Goal: Task Accomplishment & Management: Manage account settings

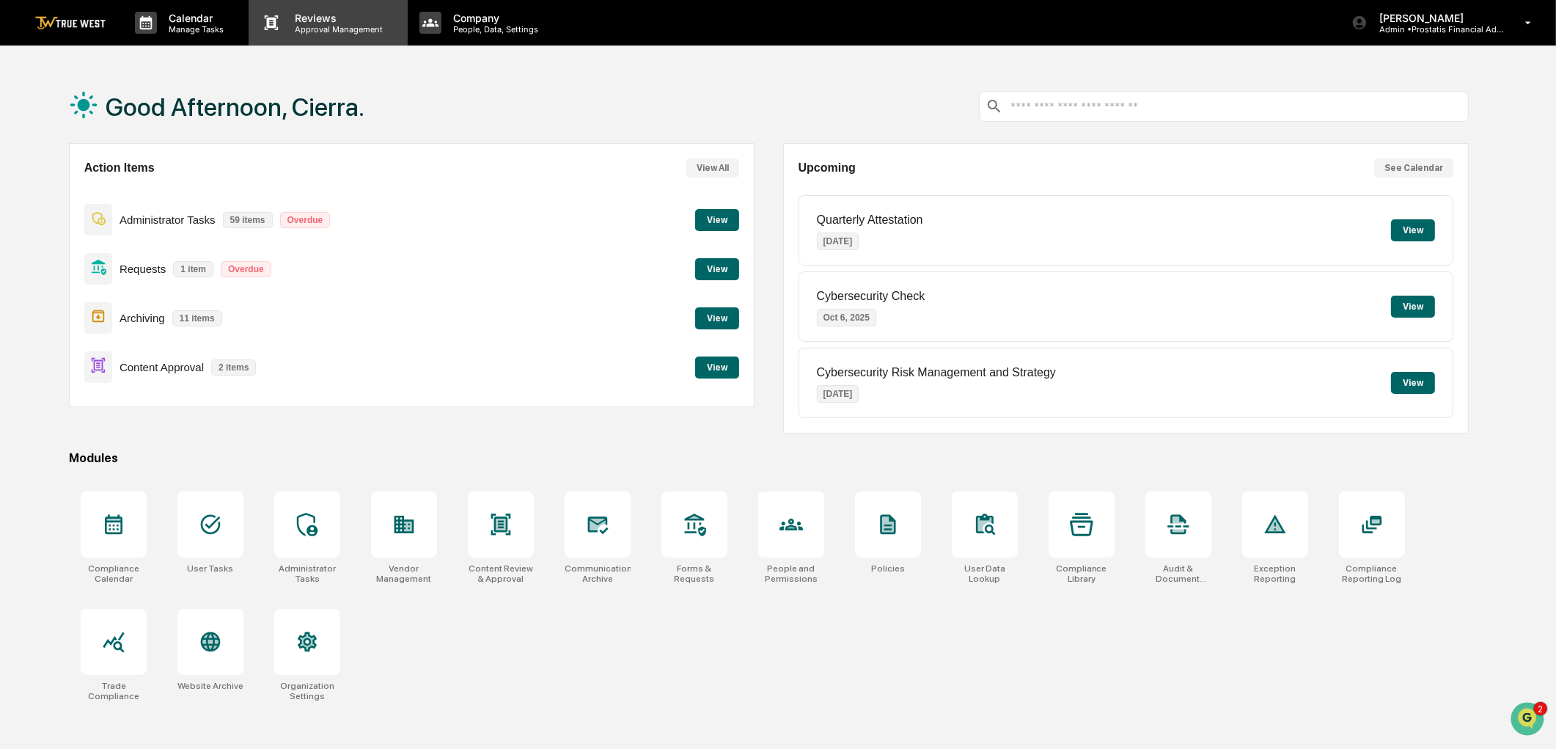
click at [339, 22] on p "Reviews" at bounding box center [336, 18] width 107 height 12
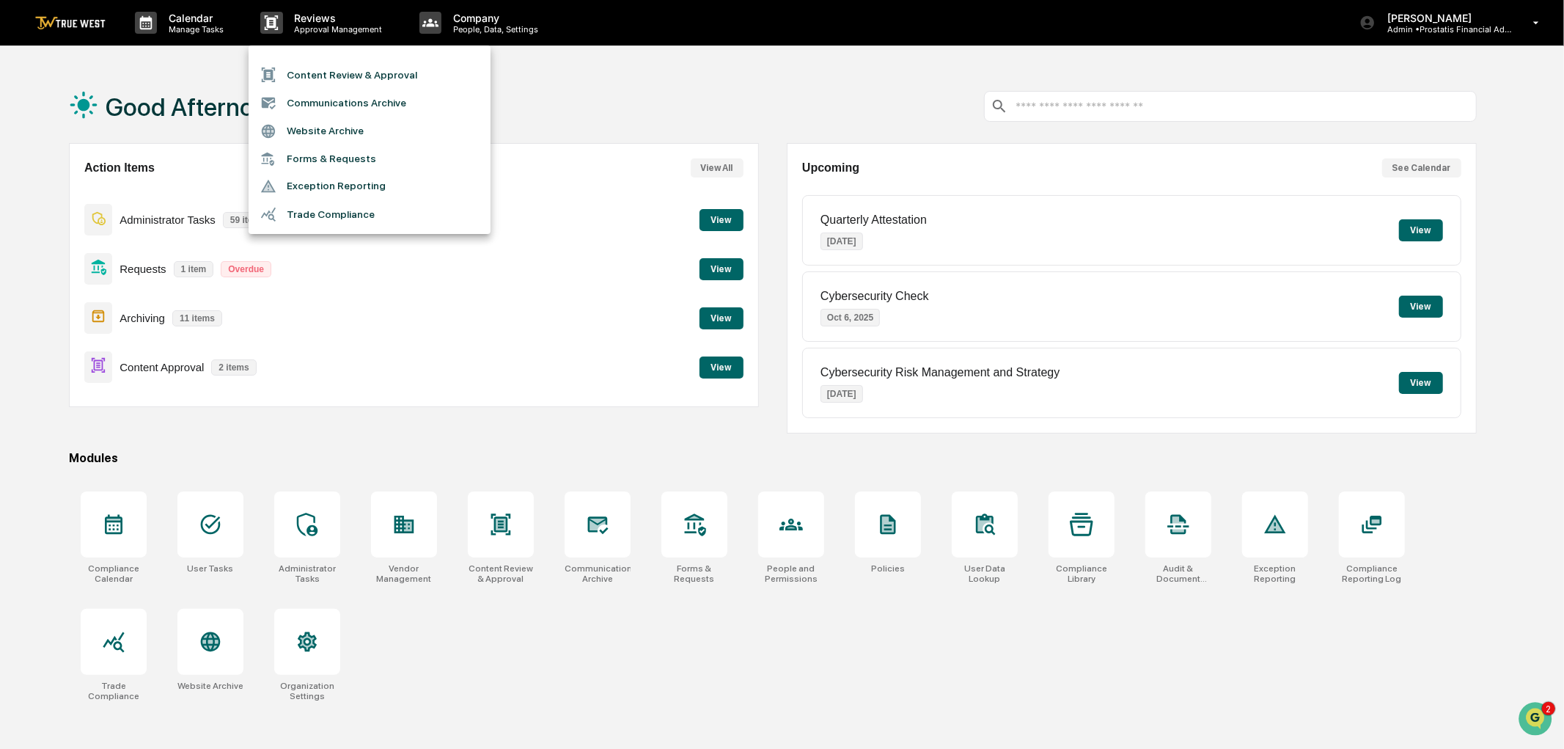
click at [332, 76] on li "Content Review & Approval" at bounding box center [370, 75] width 242 height 28
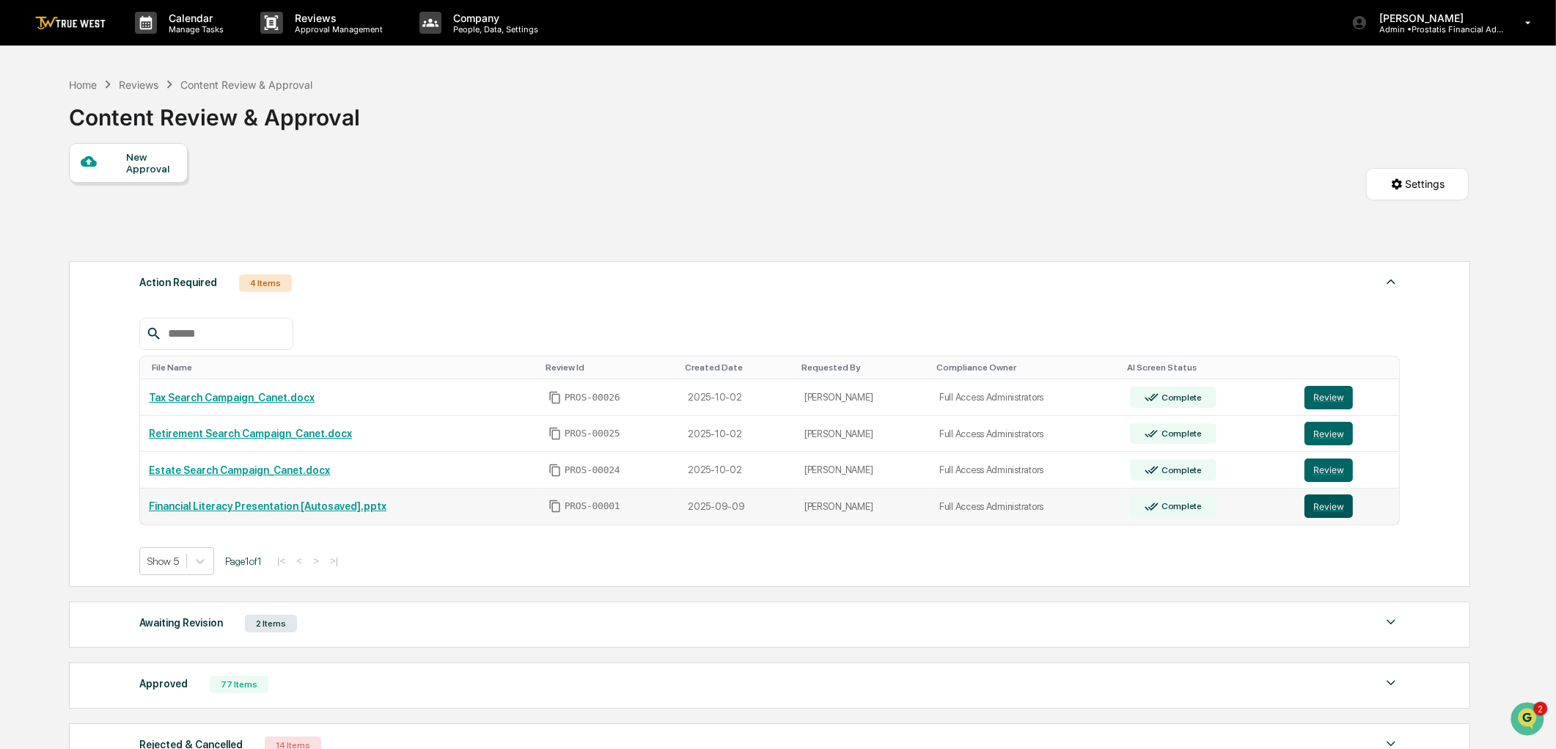
click at [1318, 508] on button "Review" at bounding box center [1329, 505] width 48 height 23
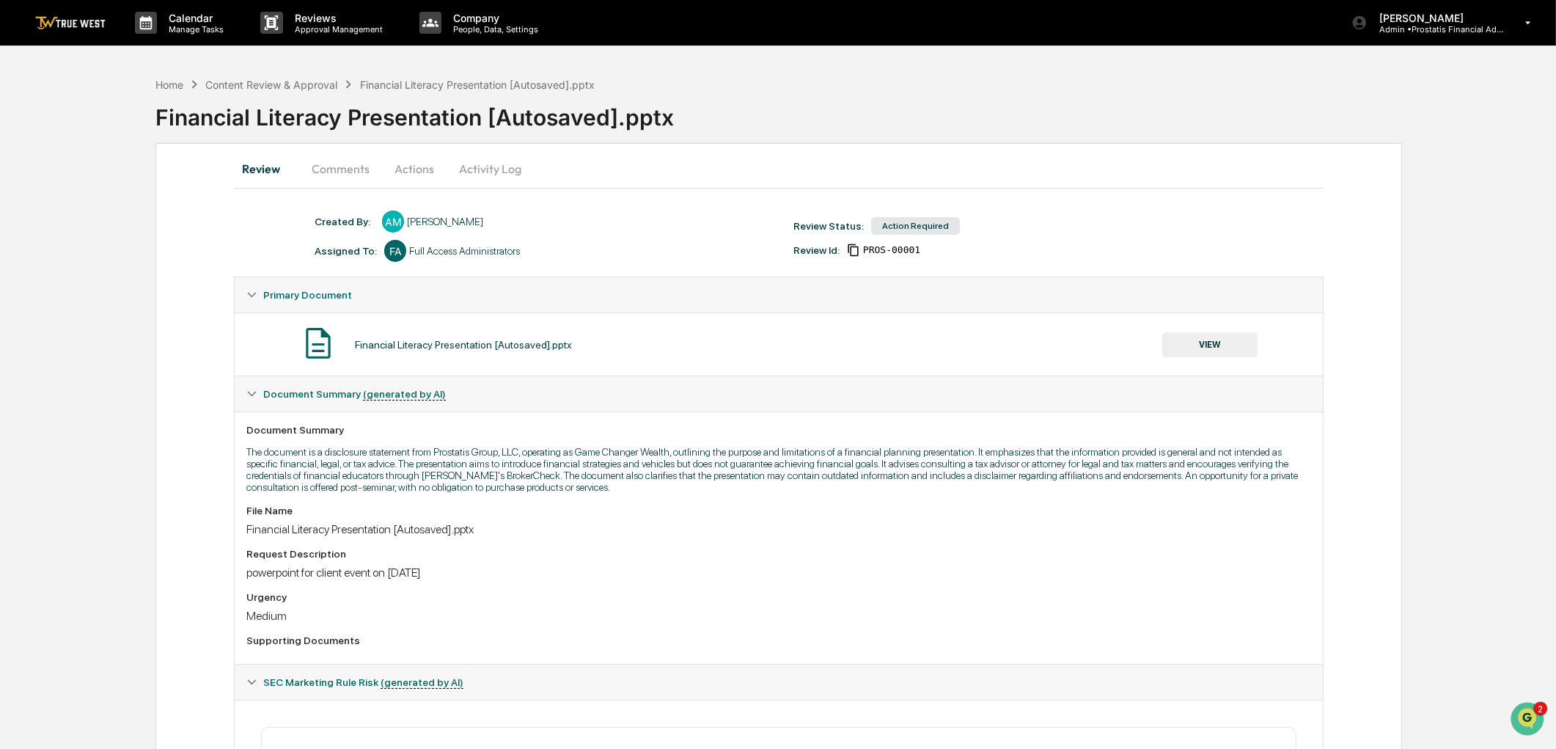
click at [499, 170] on button "Activity Log" at bounding box center [490, 168] width 86 height 35
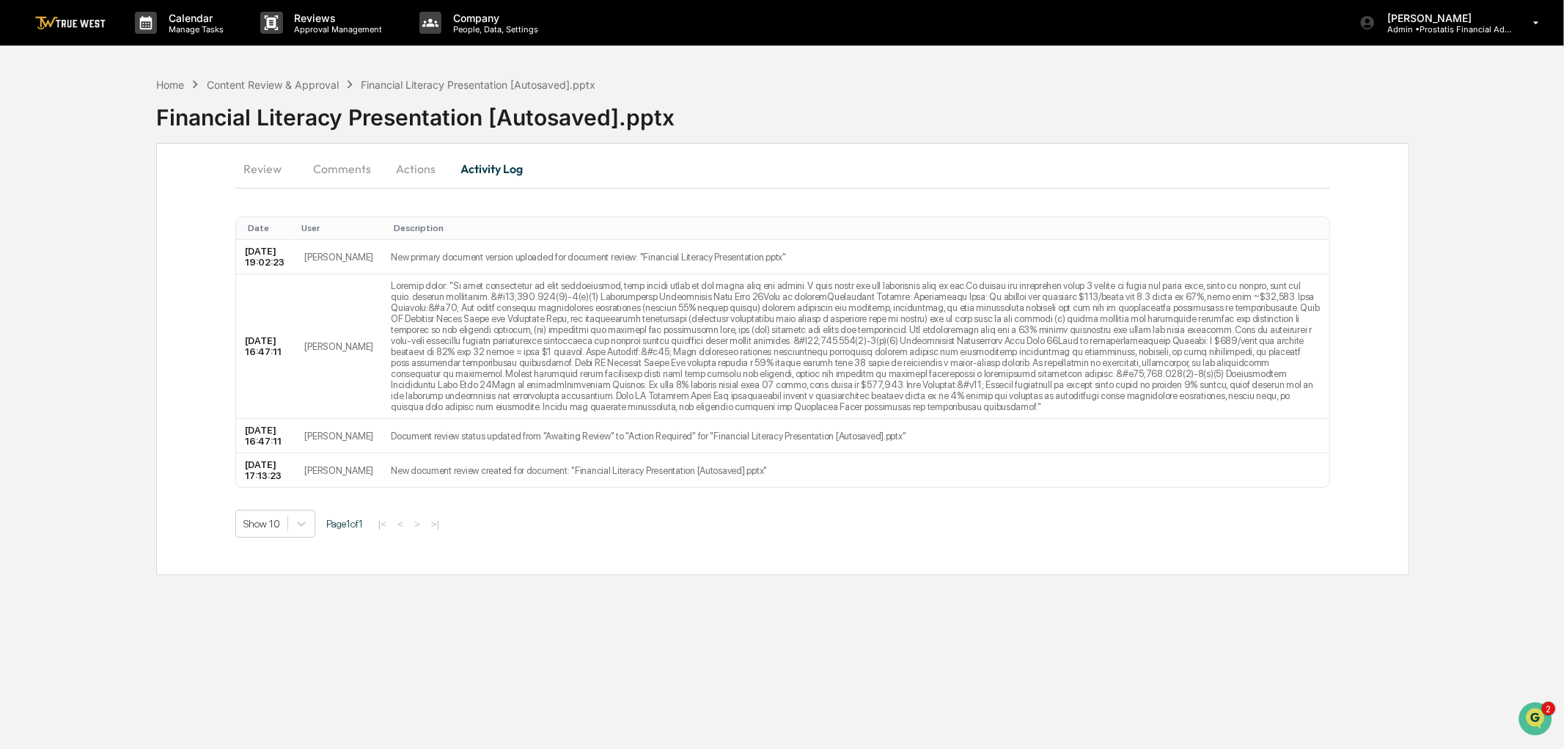
click at [269, 172] on button "Review" at bounding box center [268, 168] width 66 height 35
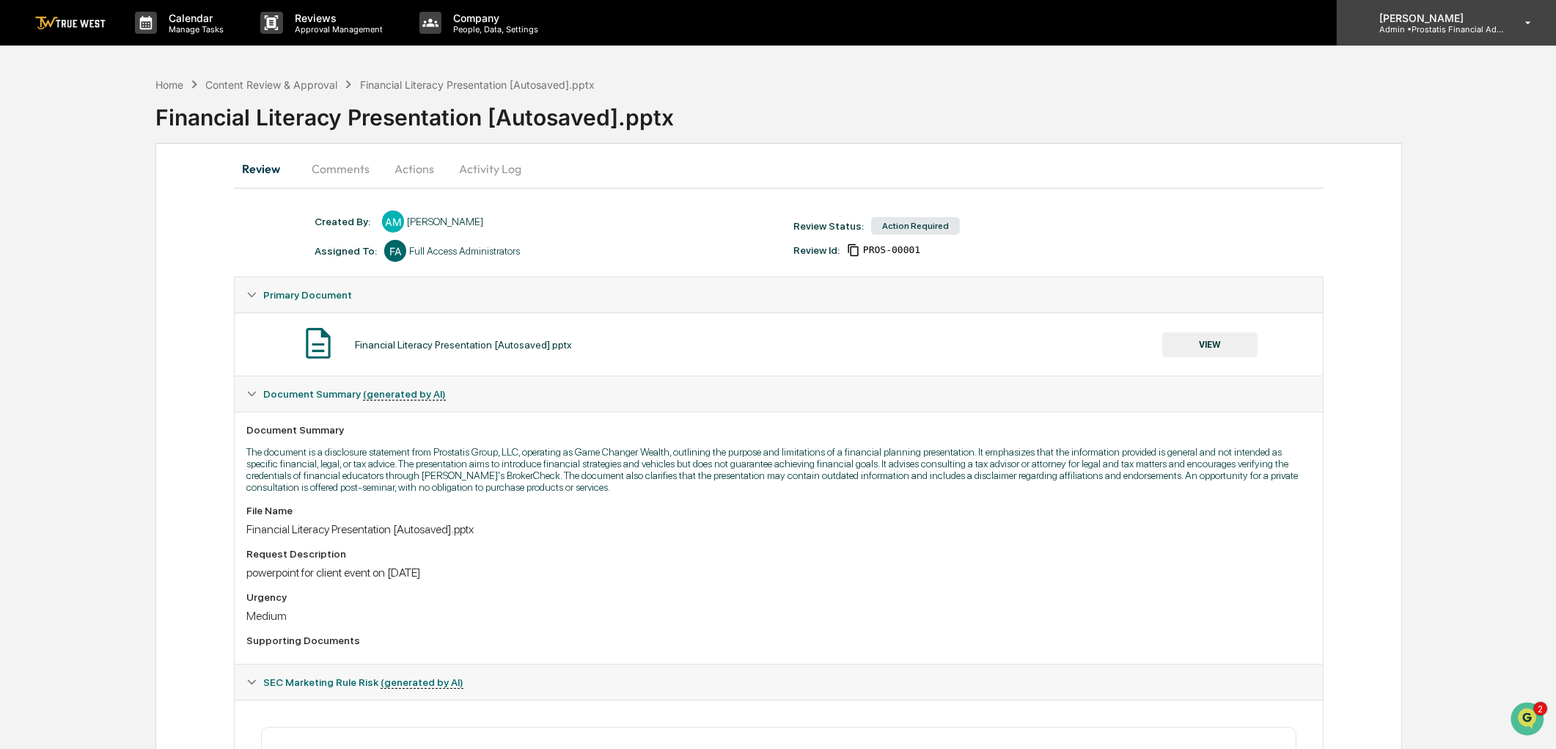
click at [1481, 26] on p "Admin • Prostatis Financial Advisors" at bounding box center [1436, 29] width 136 height 10
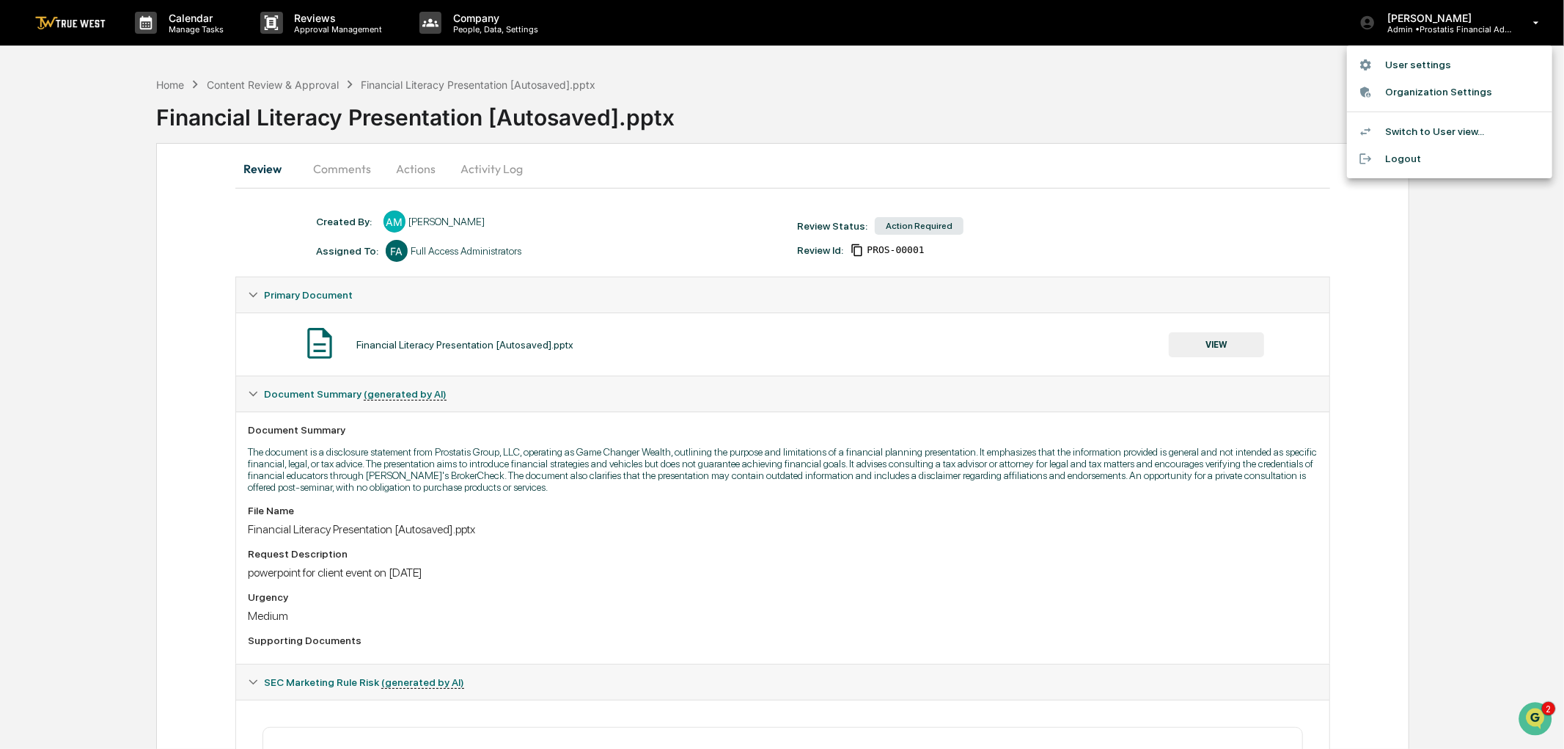
click at [1399, 159] on li "Logout" at bounding box center [1449, 158] width 205 height 27
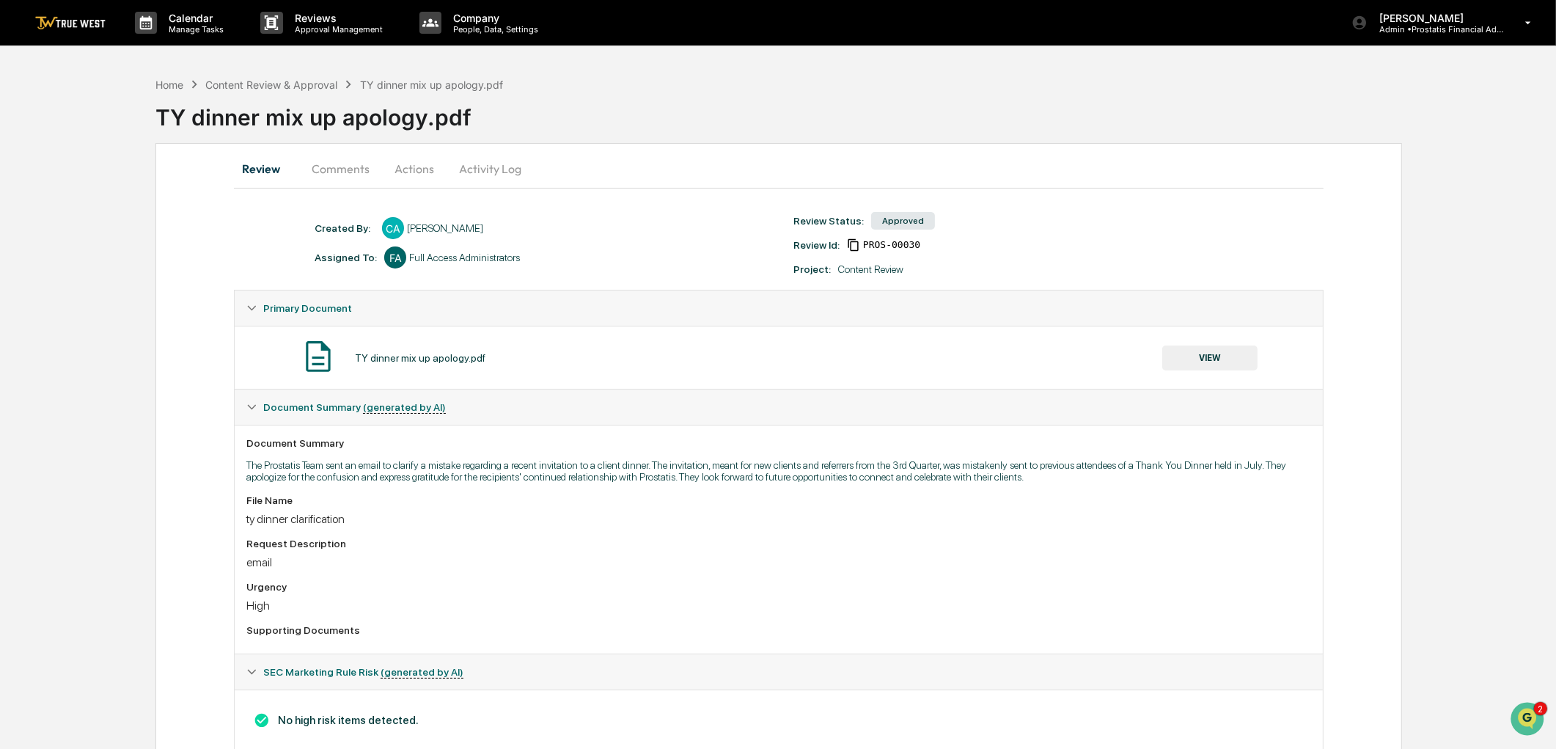
scroll to position [45, 0]
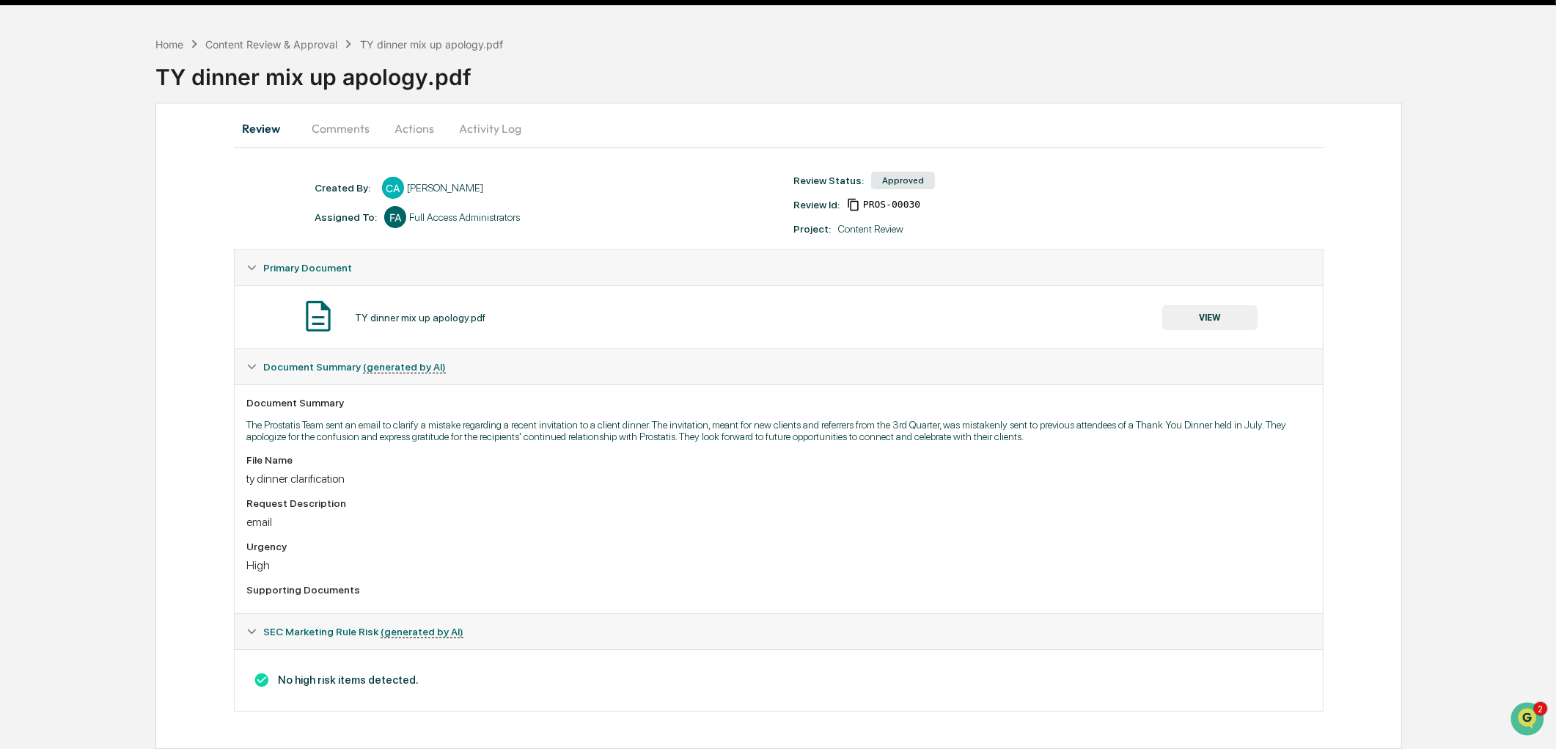
click at [1214, 308] on button "VIEW" at bounding box center [1209, 317] width 95 height 25
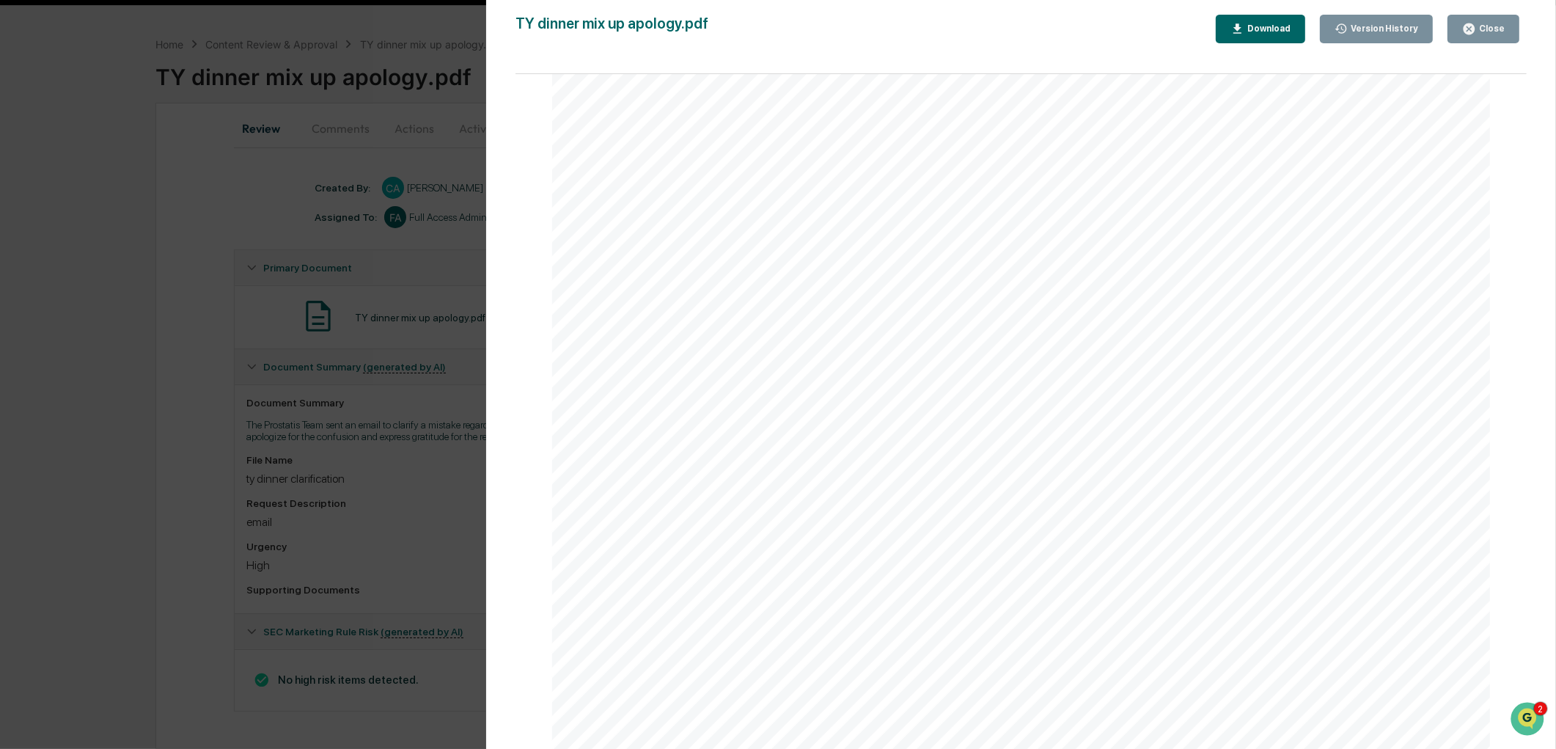
scroll to position [163, 0]
click at [1475, 26] on icon "button" at bounding box center [1469, 28] width 11 height 11
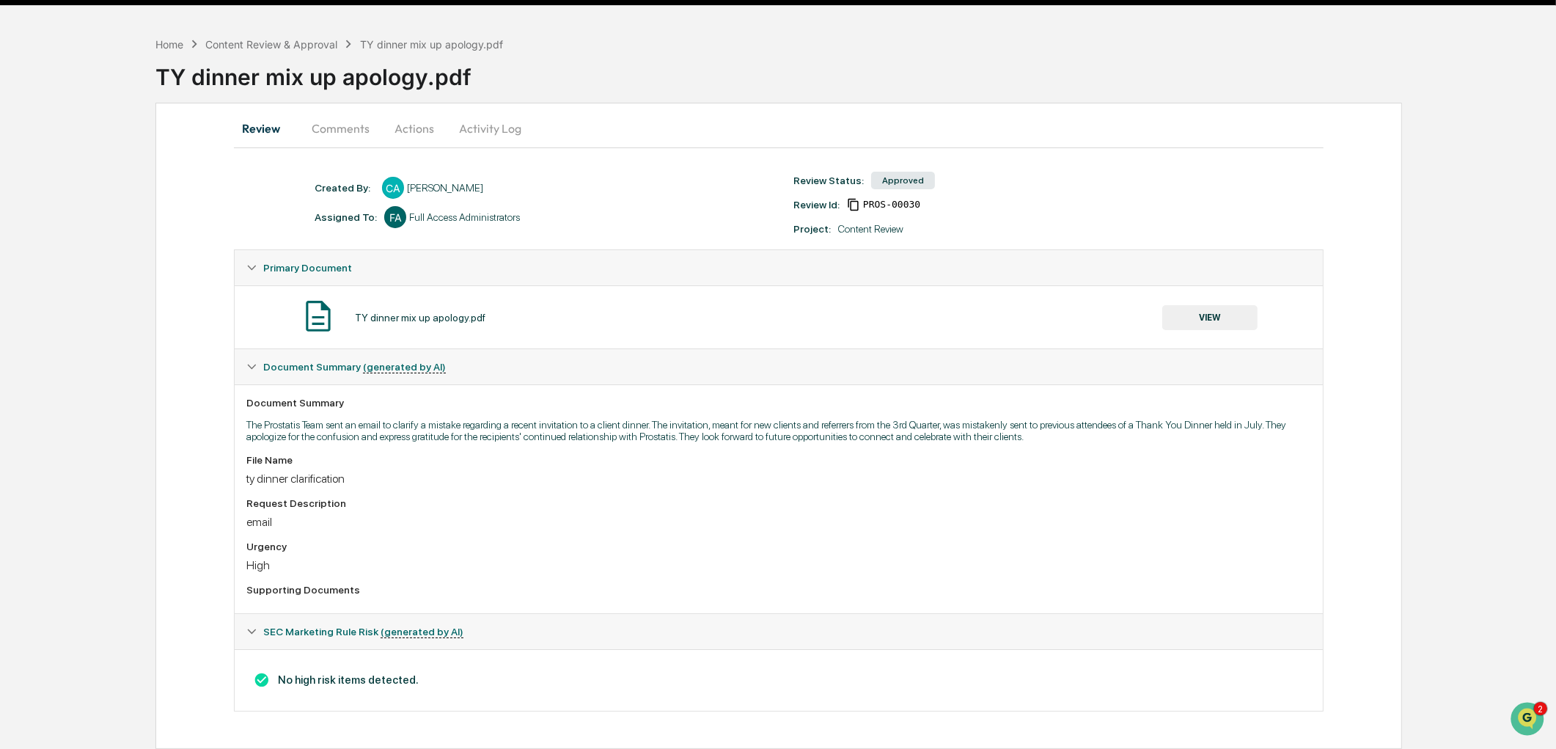
click at [401, 120] on button "Actions" at bounding box center [414, 128] width 66 height 35
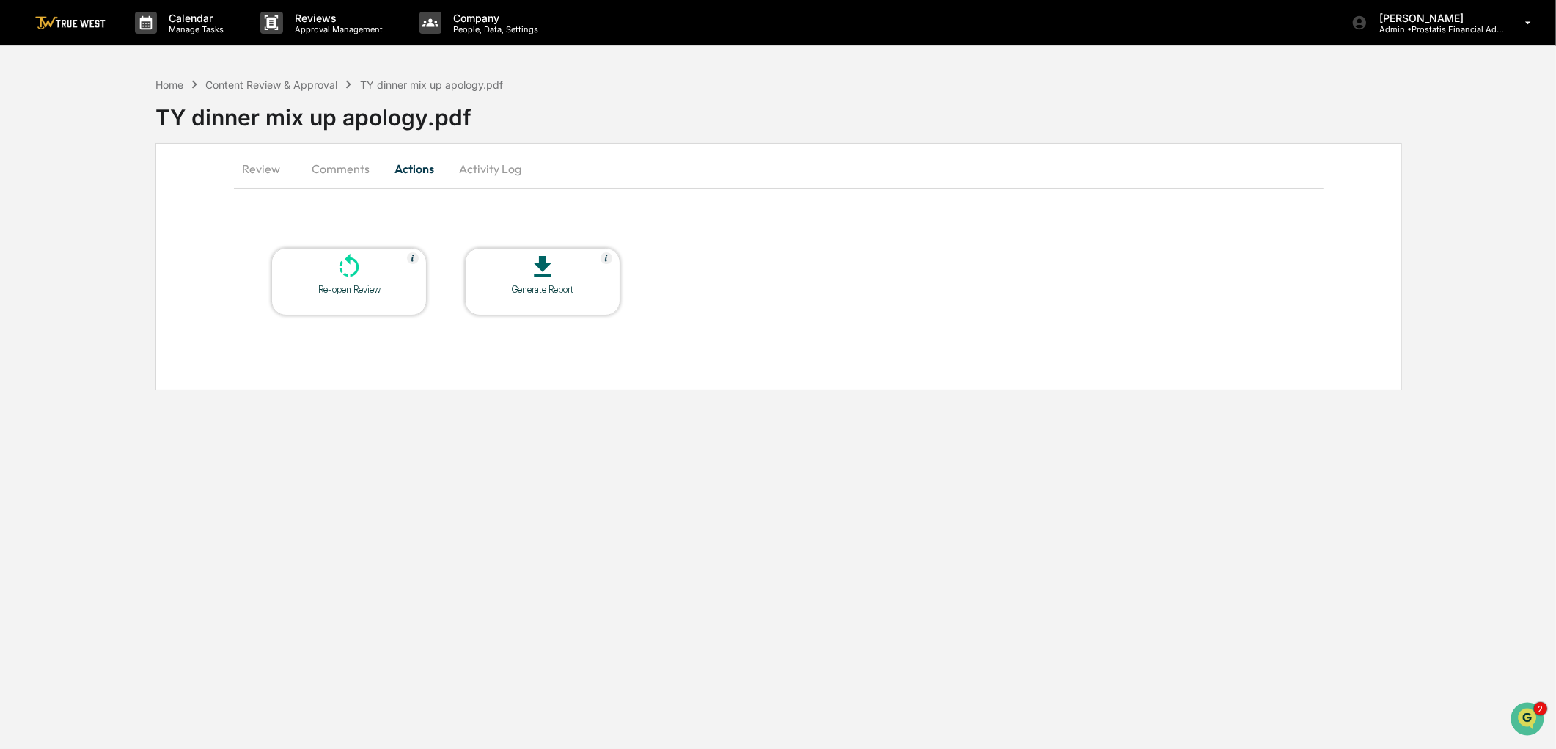
scroll to position [0, 0]
click at [323, 82] on div "Content Review & Approval" at bounding box center [273, 84] width 132 height 12
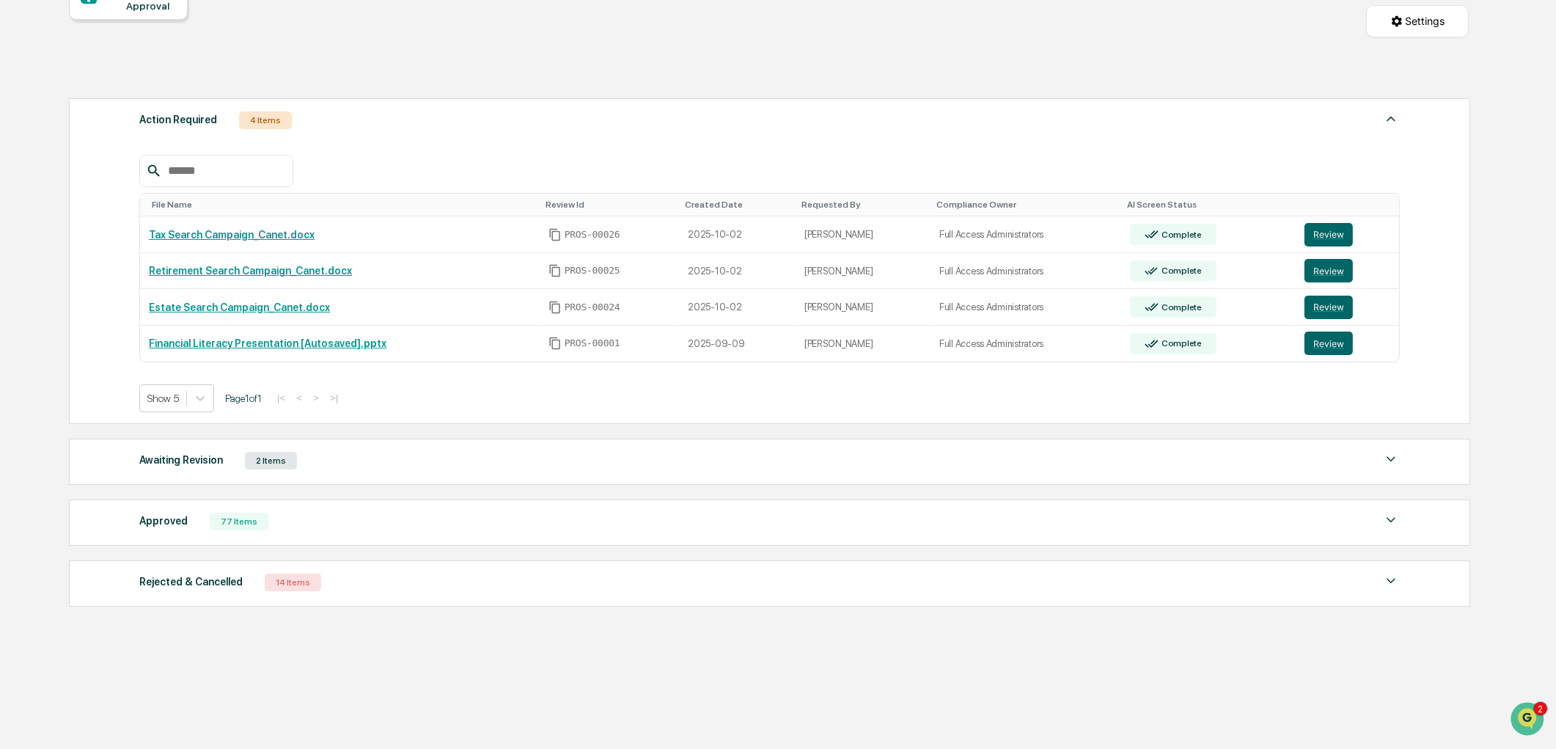
scroll to position [172, 0]
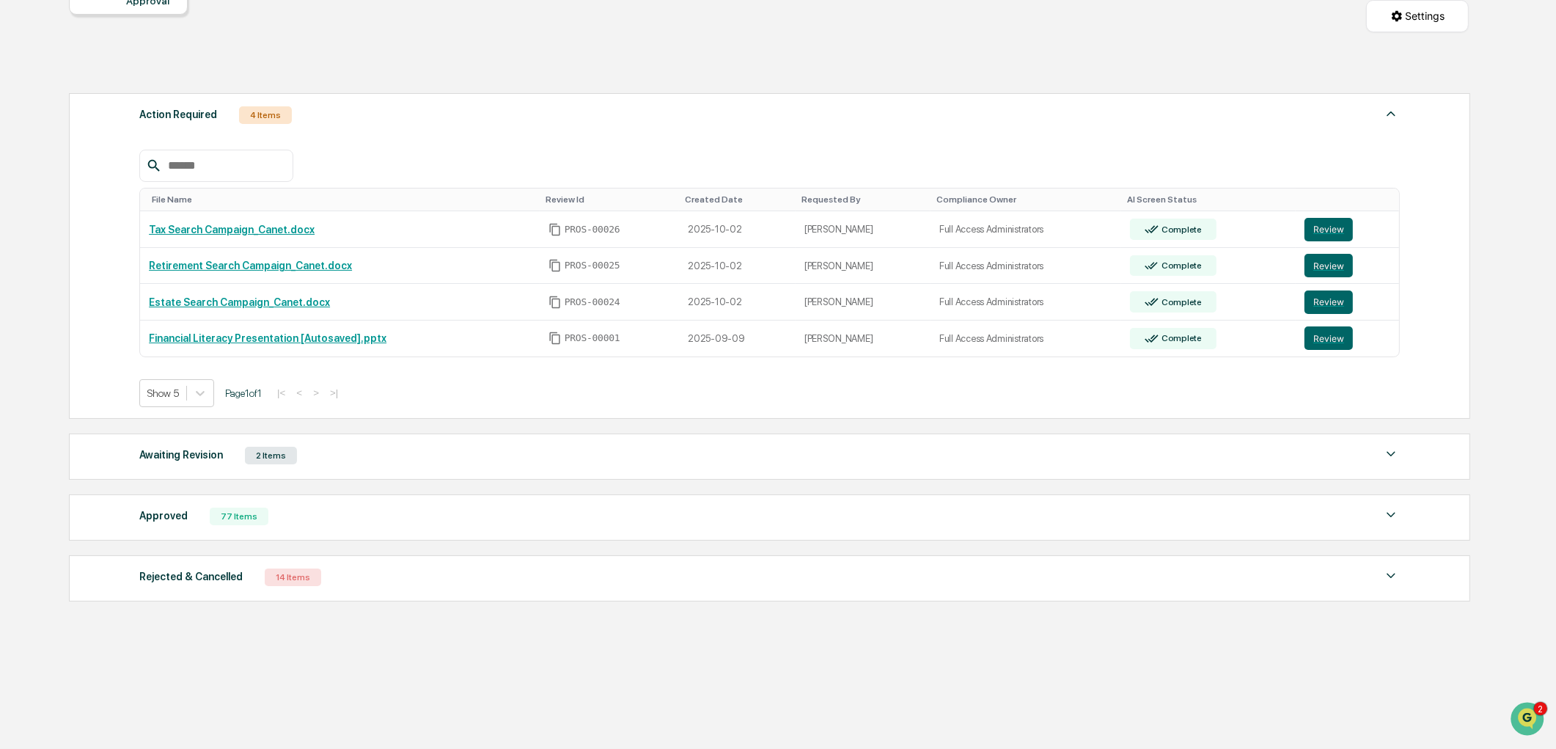
click at [315, 455] on div "Awaiting Revision 2 Items" at bounding box center [769, 455] width 1261 height 21
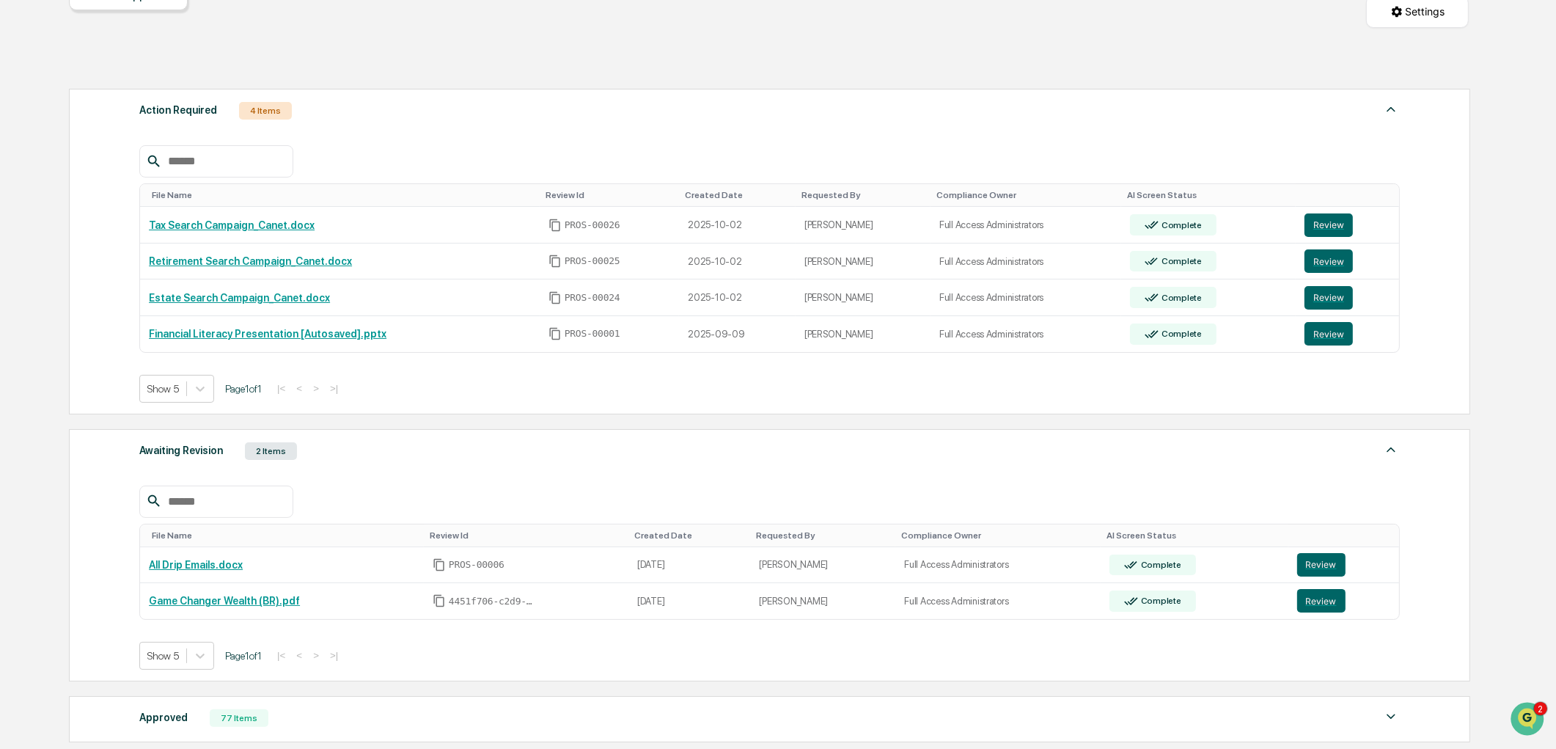
scroll to position [335, 0]
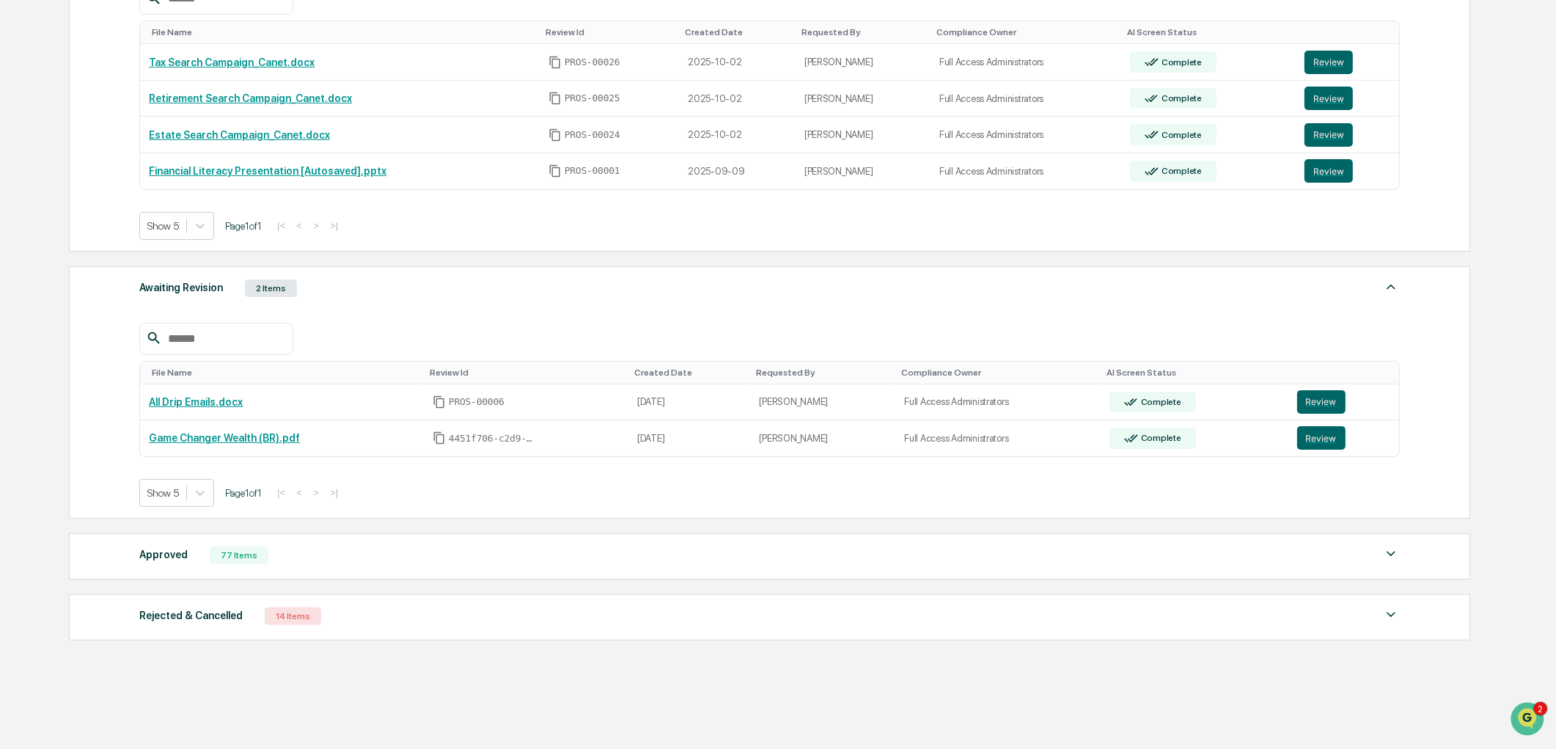
click at [323, 573] on div "Approved 77 Items File Name Review Id Created Date Requested By Compliance Owne…" at bounding box center [770, 556] width 1402 height 46
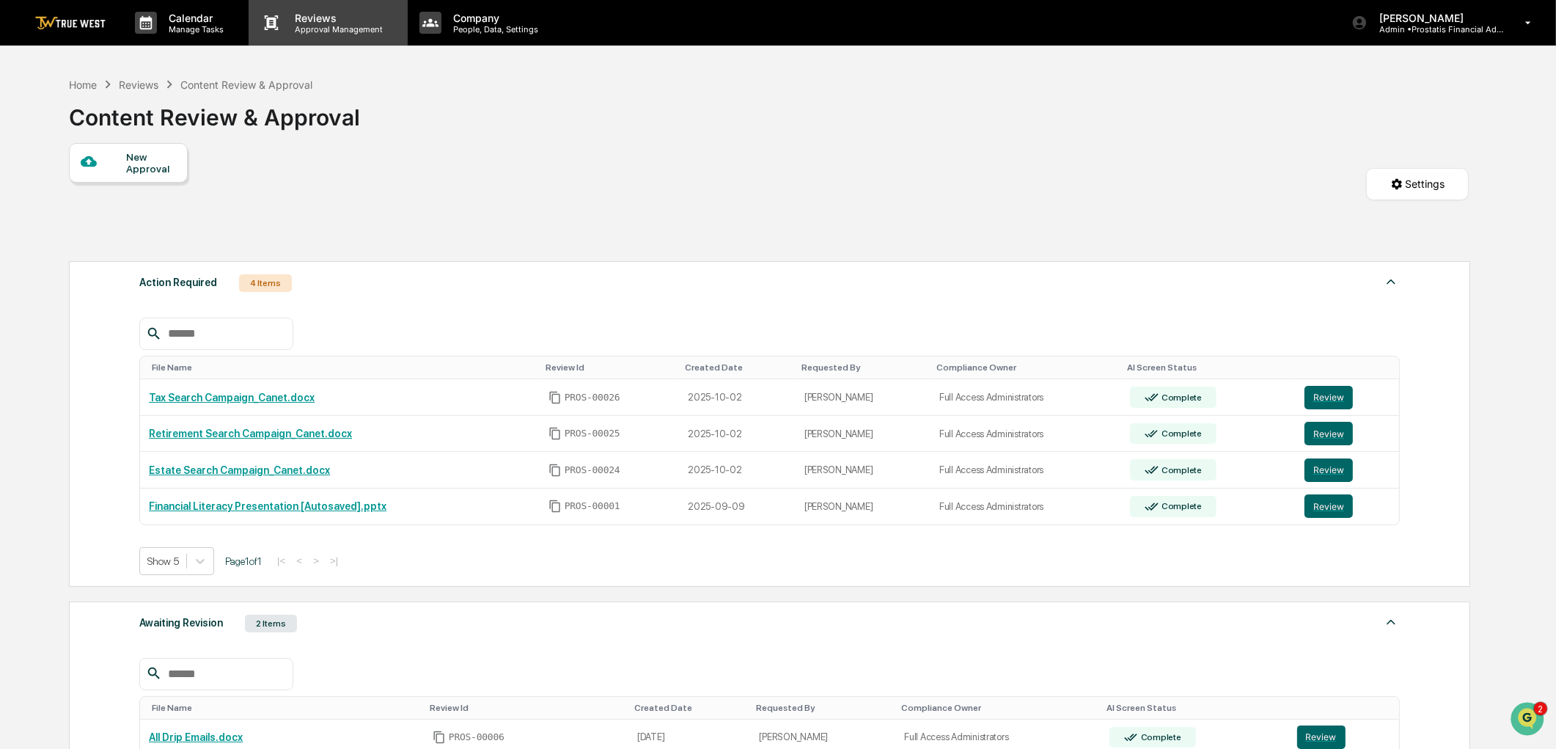
click at [339, 28] on p "Approval Management" at bounding box center [336, 29] width 107 height 10
